Goal: Task Accomplishment & Management: Use online tool/utility

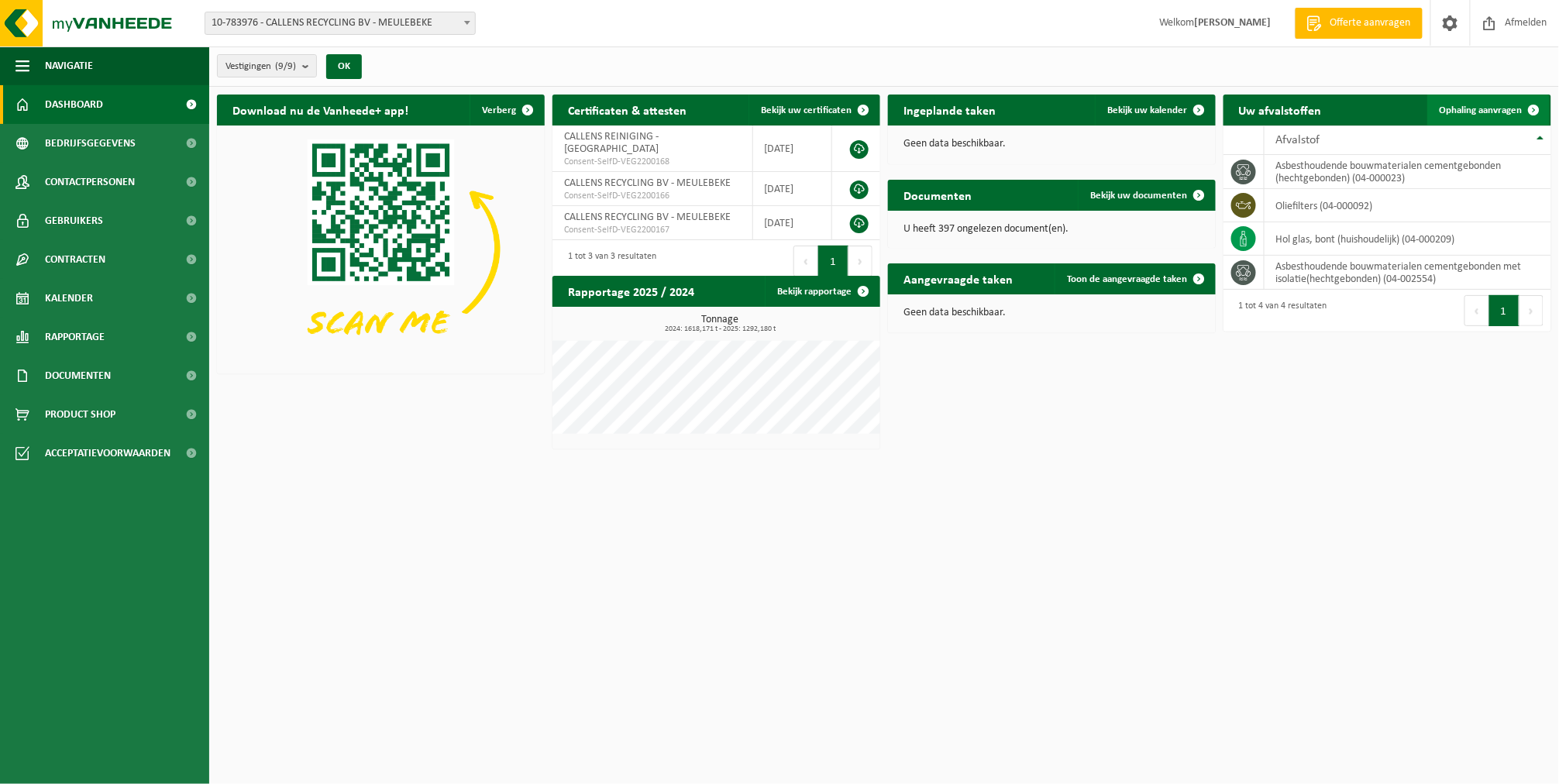
click at [1479, 109] on span "Ophaling aanvragen" at bounding box center [1482, 110] width 83 height 10
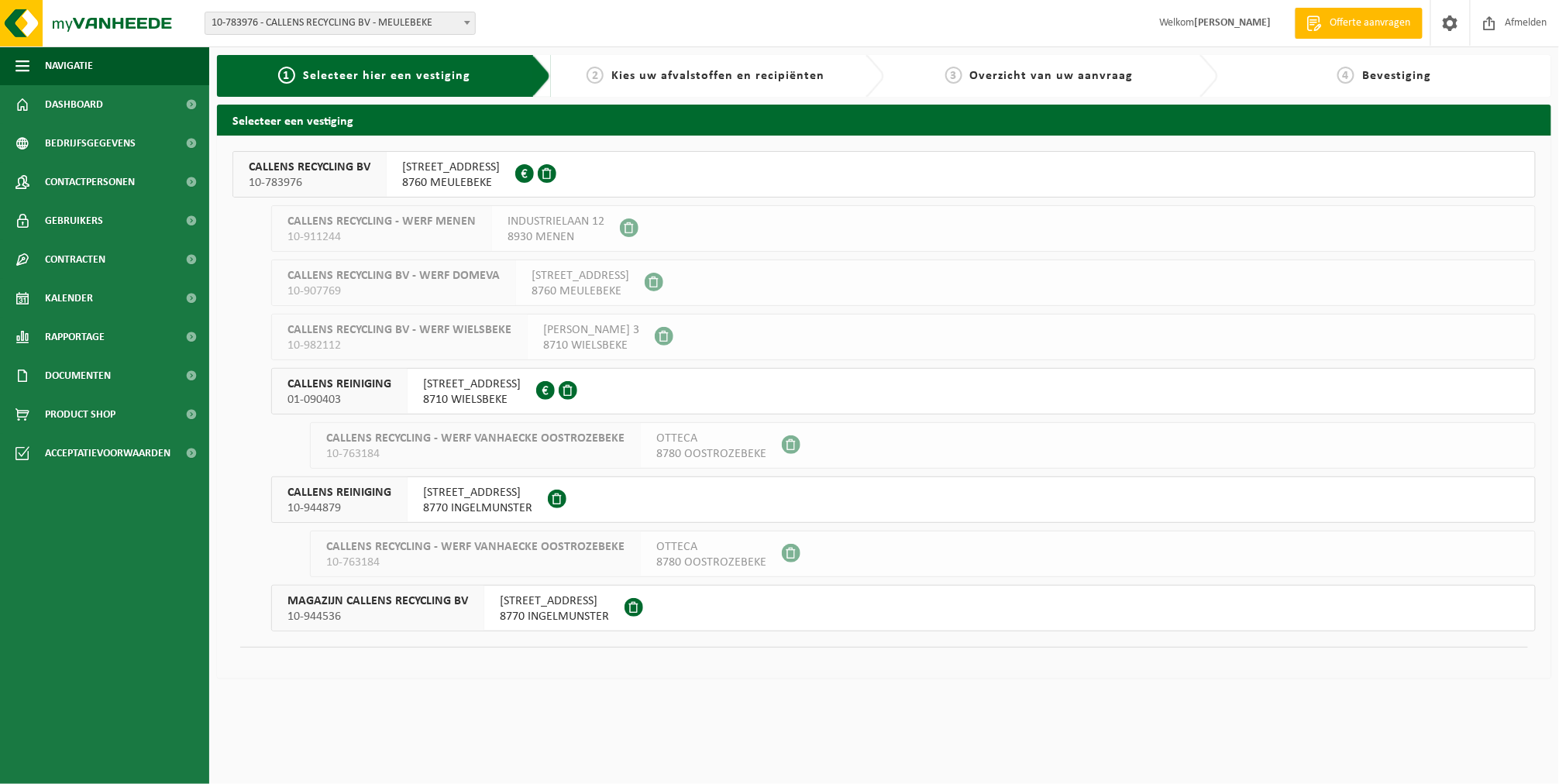
click at [308, 192] on div "CALLENS RECYCLING BV 10-783976" at bounding box center [309, 173] width 154 height 45
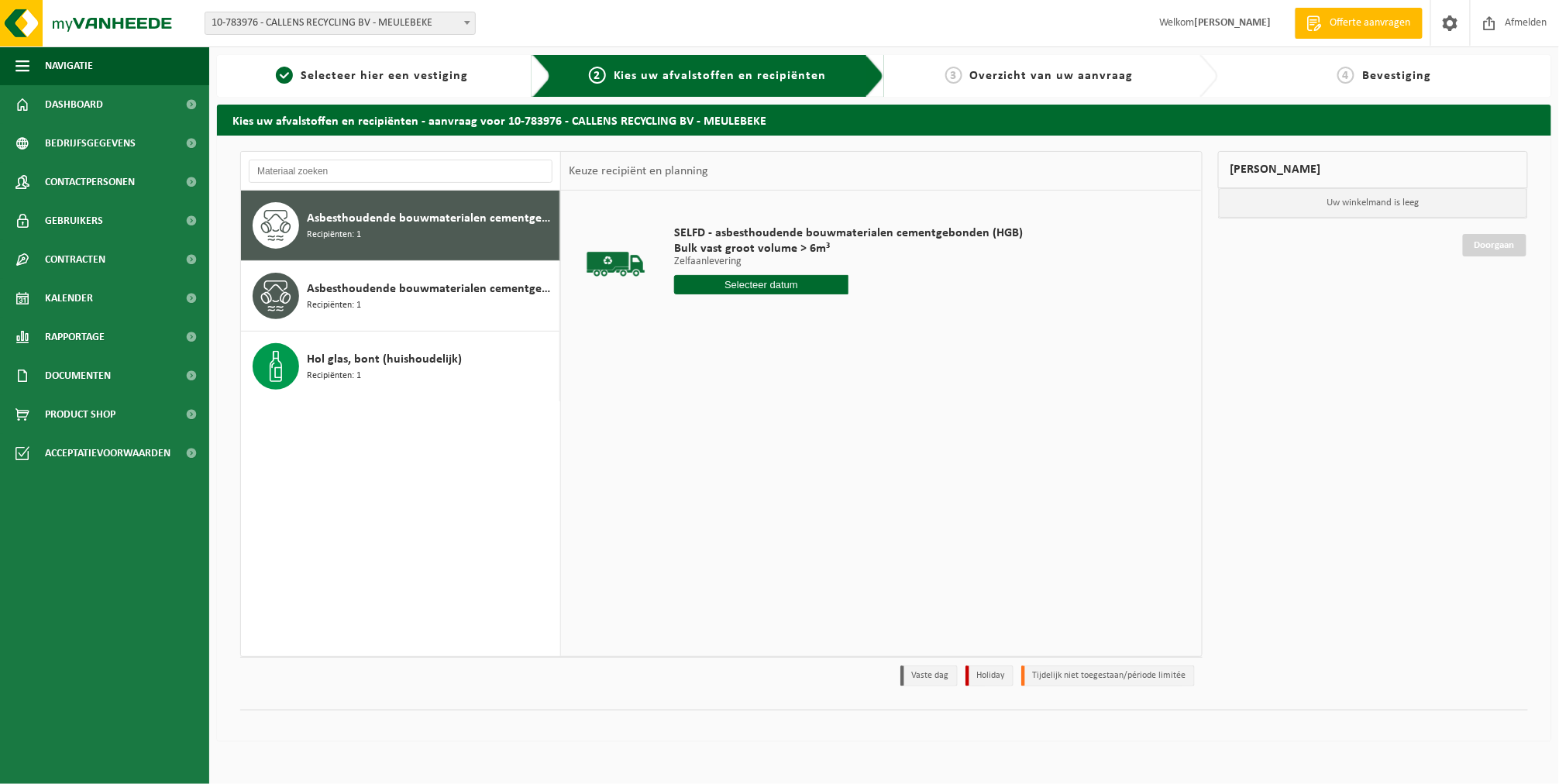
click at [785, 288] on input "text" at bounding box center [762, 284] width 175 height 20
click at [761, 447] on div "21" at bounding box center [770, 446] width 27 height 25
type input "Van 2025-08-21"
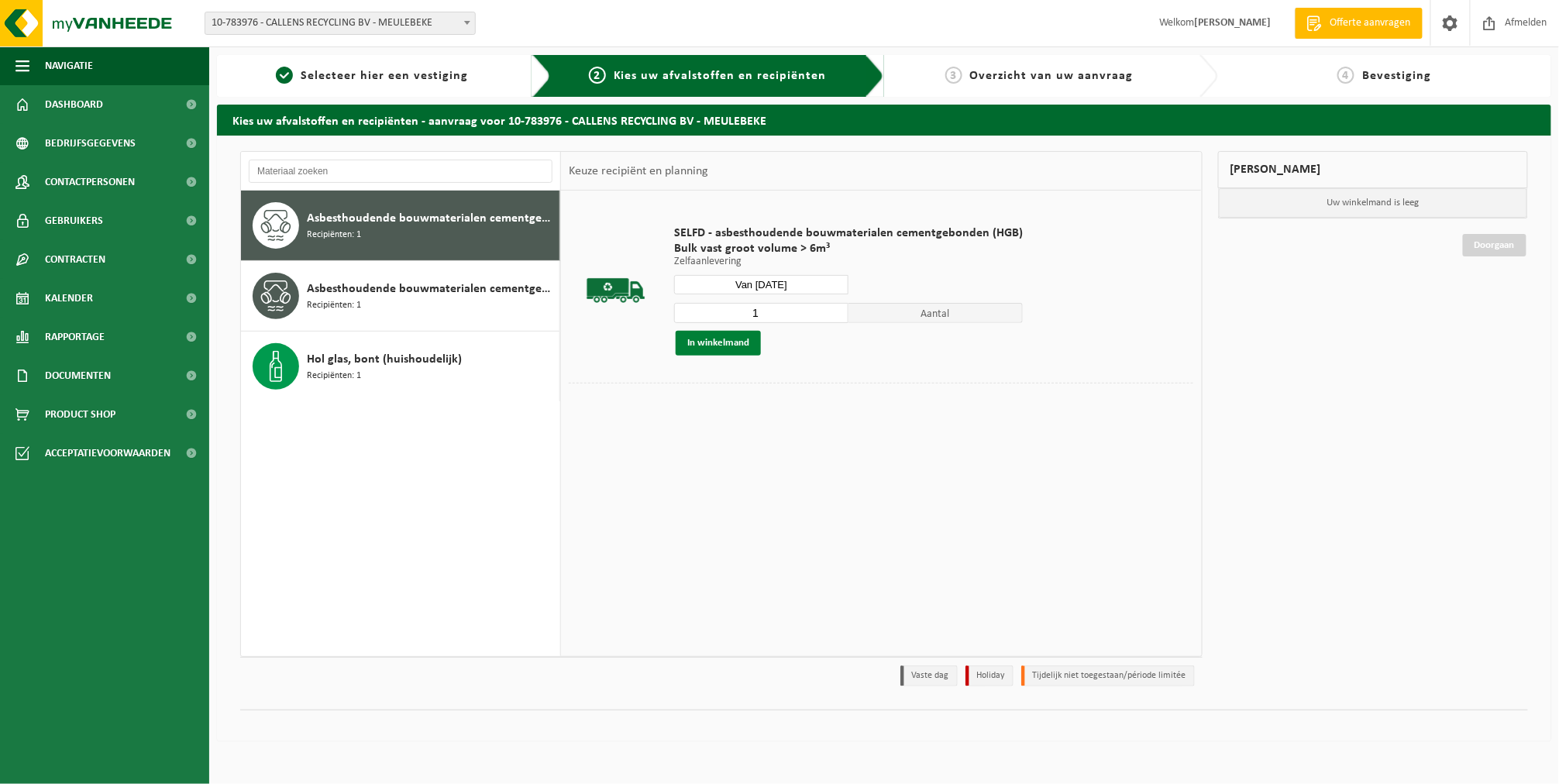
click at [718, 342] on button "In winkelmand" at bounding box center [718, 343] width 85 height 25
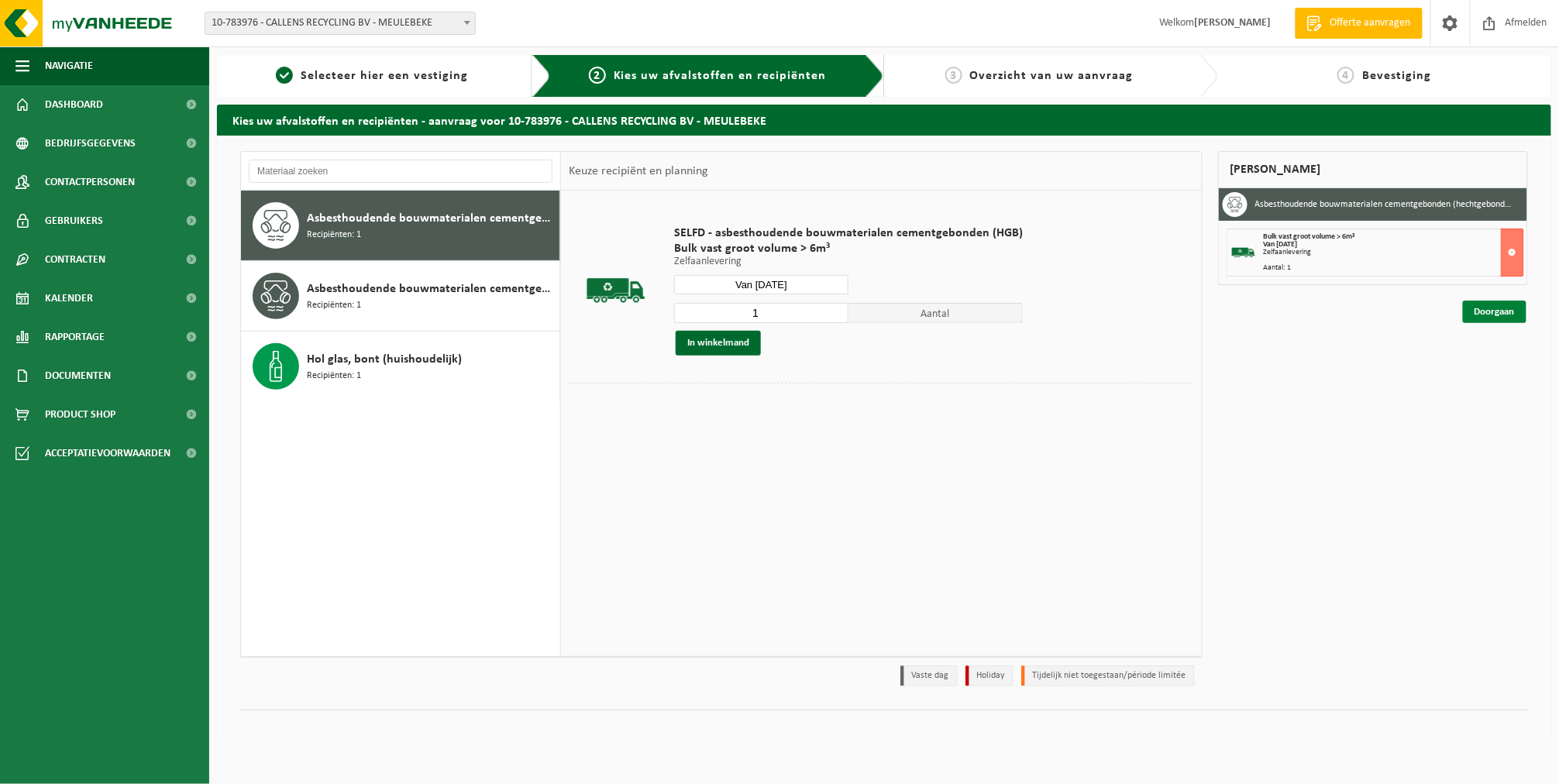
click at [1499, 314] on link "Doorgaan" at bounding box center [1495, 311] width 63 height 23
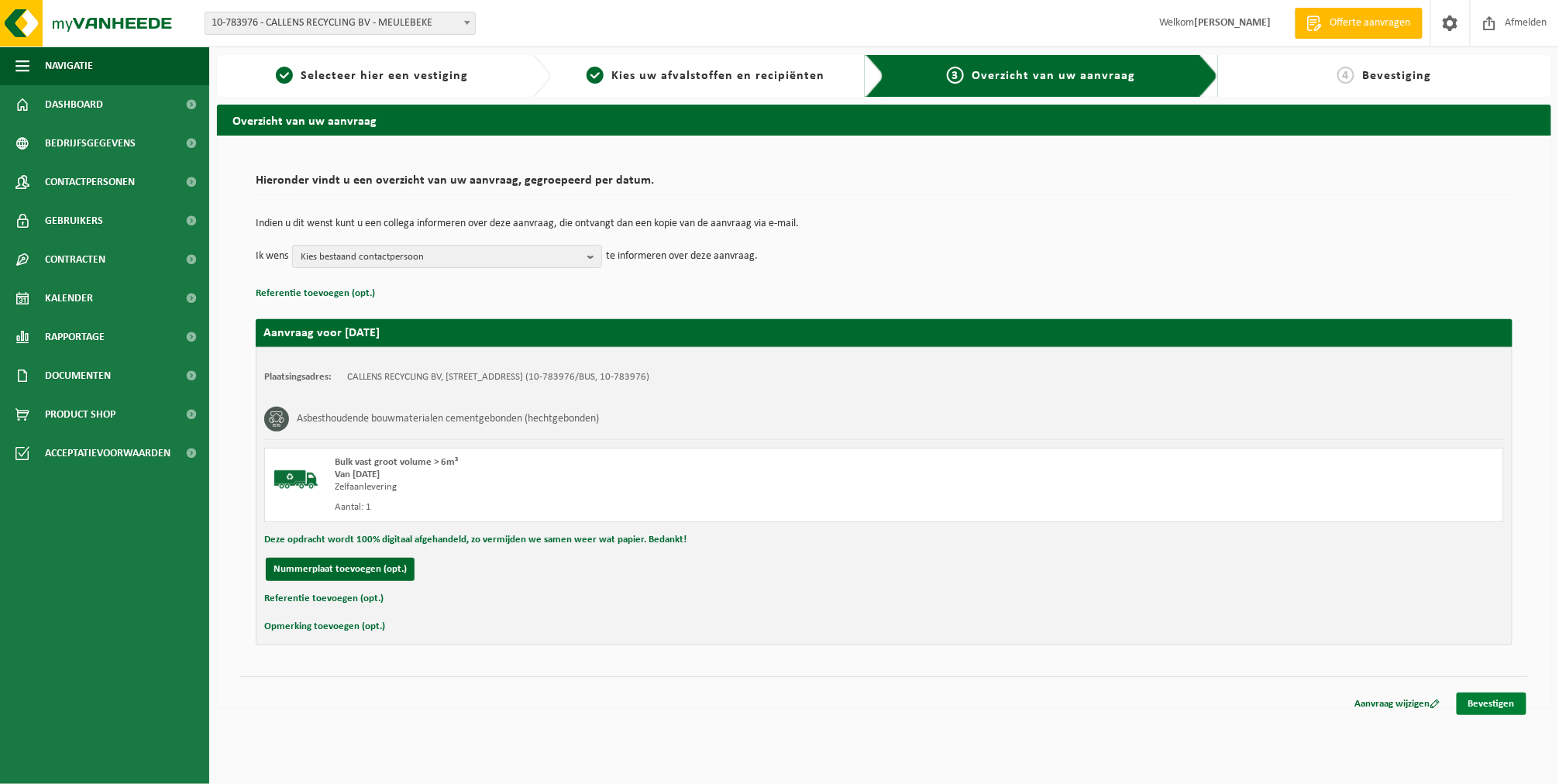
click at [1476, 696] on link "Bevestigen" at bounding box center [1492, 704] width 69 height 23
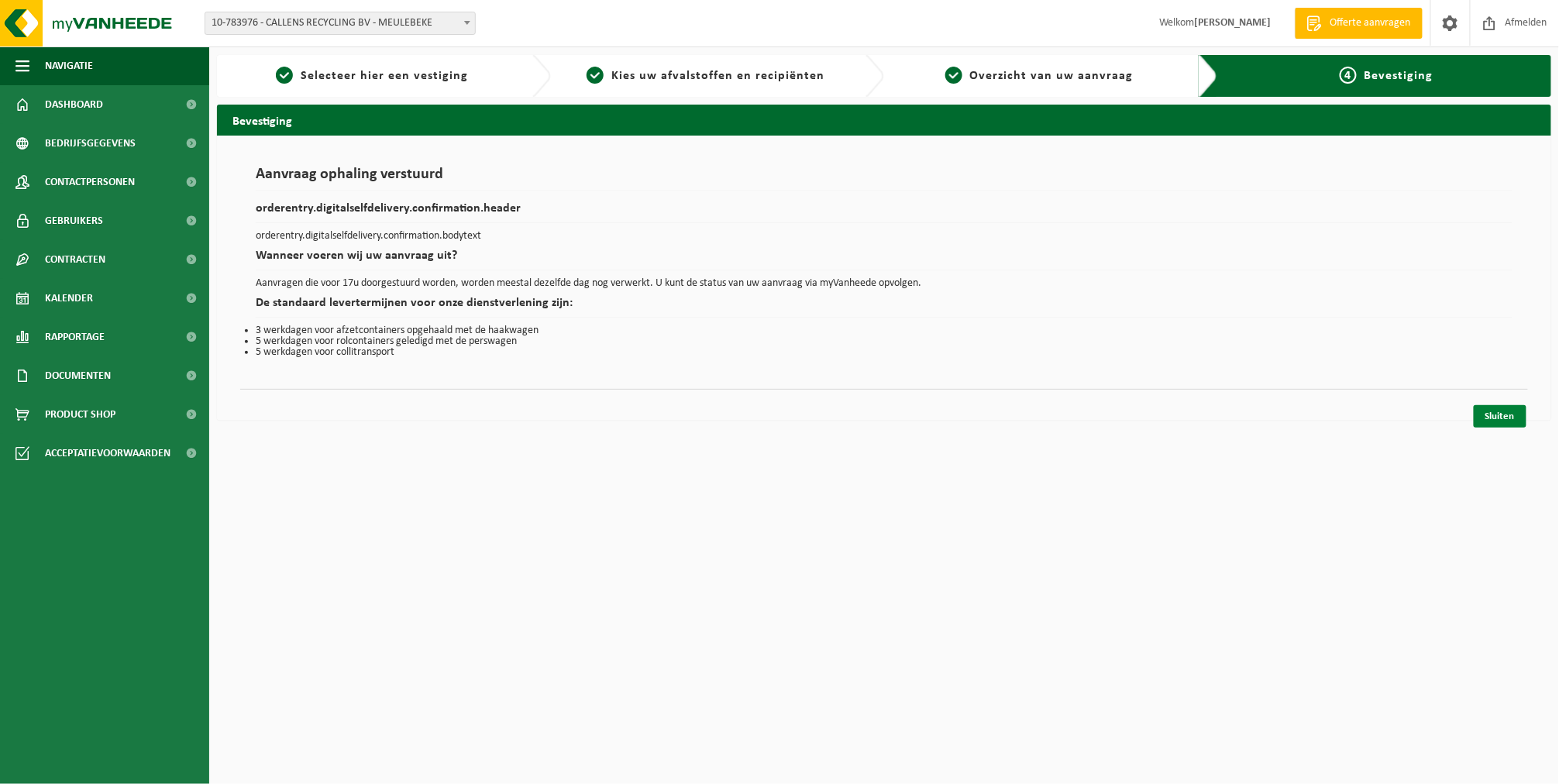
click at [1484, 409] on link "Sluiten" at bounding box center [1499, 416] width 53 height 23
